Goal: Navigation & Orientation: Find specific page/section

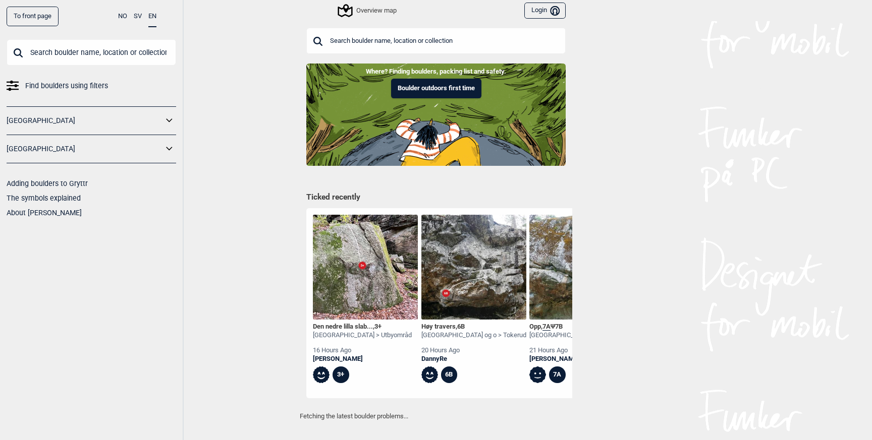
click at [386, 32] on input "text" at bounding box center [435, 41] width 259 height 26
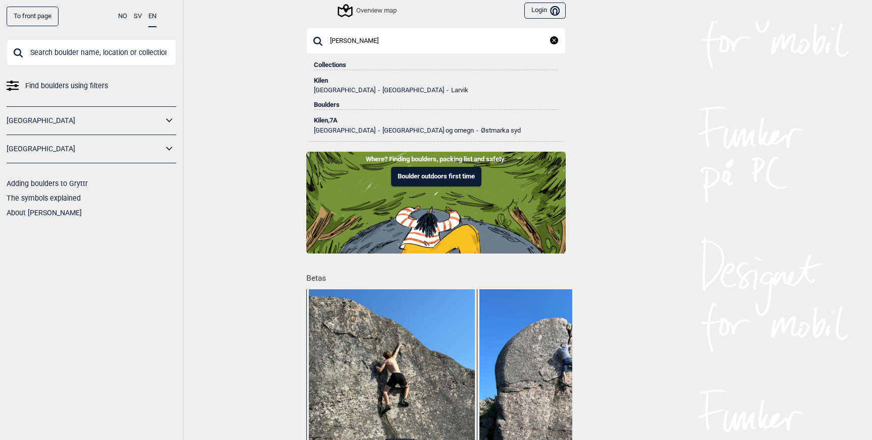
type input "[PERSON_NAME]"
click at [326, 119] on div "[PERSON_NAME] , 7A" at bounding box center [436, 120] width 244 height 7
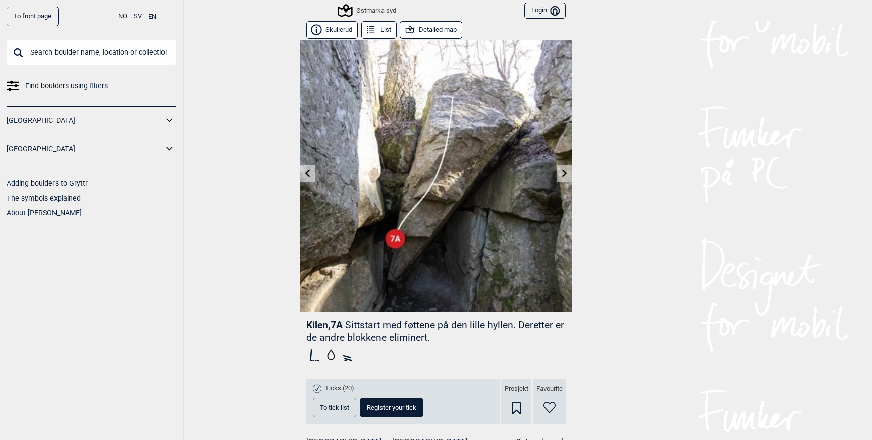
click at [305, 173] on icon at bounding box center [307, 173] width 5 height 8
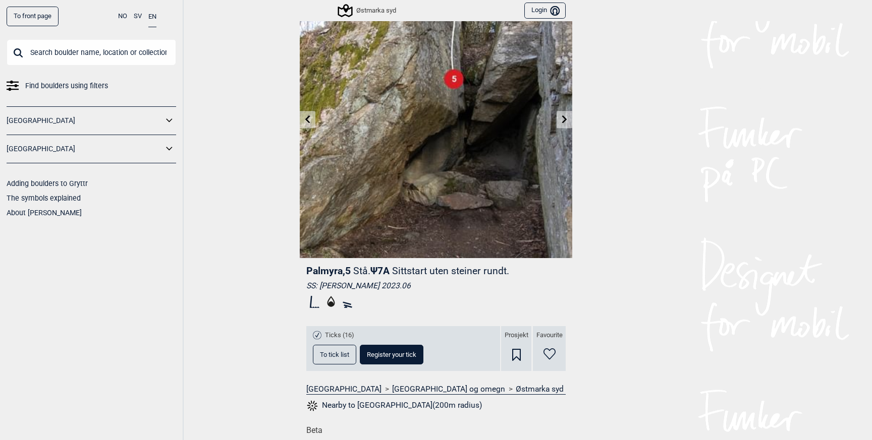
scroll to position [55, 0]
click at [325, 352] on span "To tick list" at bounding box center [334, 354] width 29 height 7
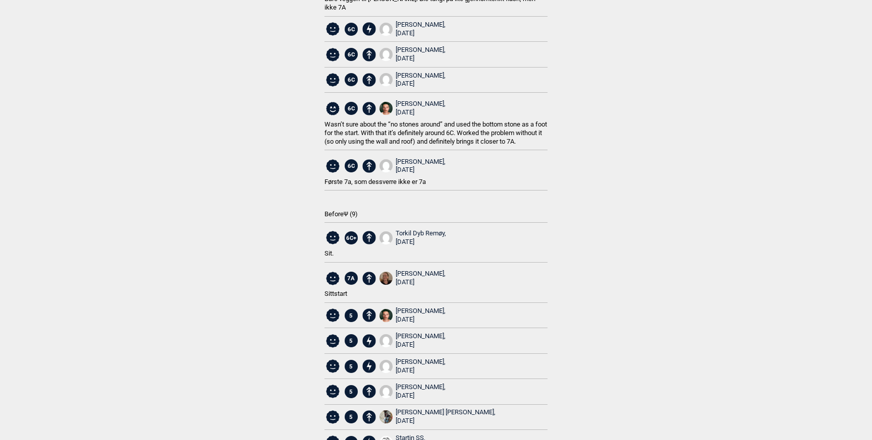
scroll to position [178, 0]
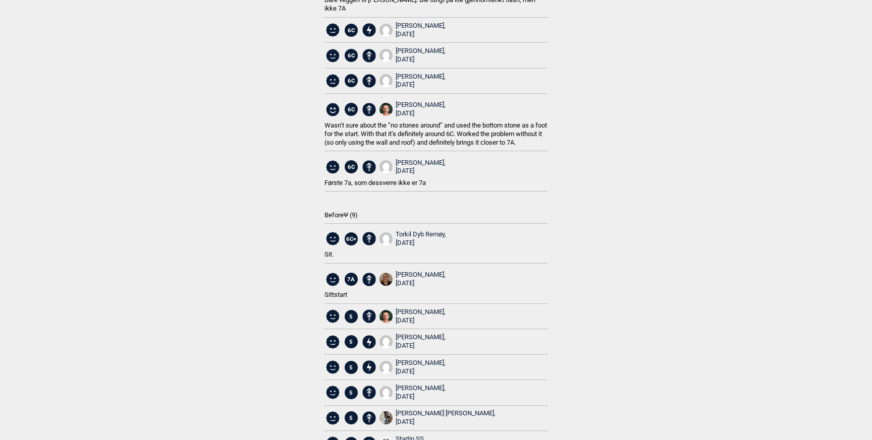
click at [407, 275] on div "[PERSON_NAME], [DATE]" at bounding box center [420, 279] width 50 height 17
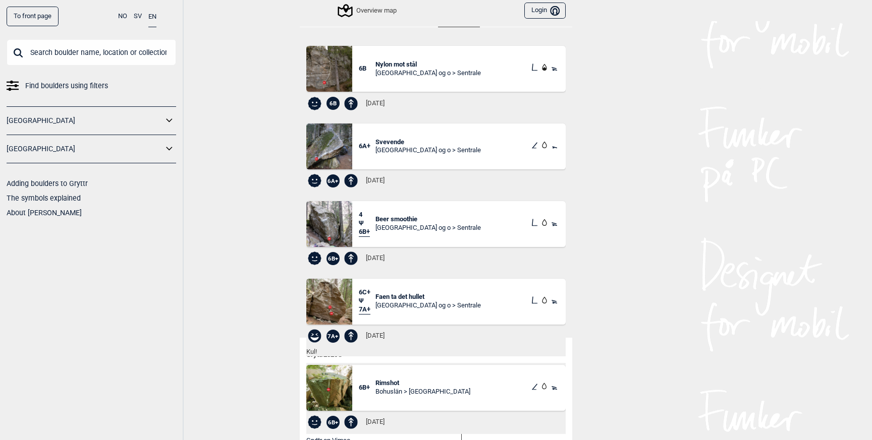
scroll to position [129, 0]
